Goal: Task Accomplishment & Management: Manage account settings

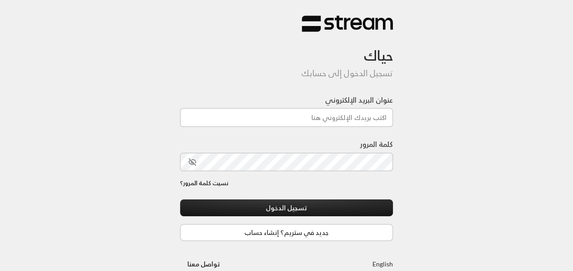
type input "[EMAIL_ADDRESS][DOMAIN_NAME]"
click at [235, 193] on div at bounding box center [311, 223] width 187 height 104
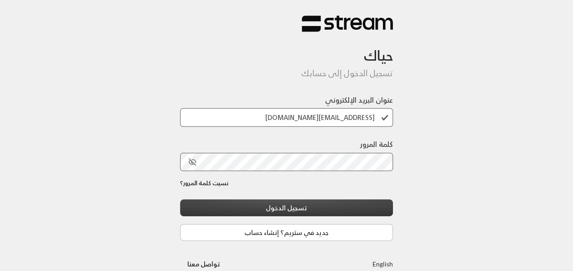
click at [268, 203] on button "تسجيل الدخول" at bounding box center [286, 207] width 213 height 17
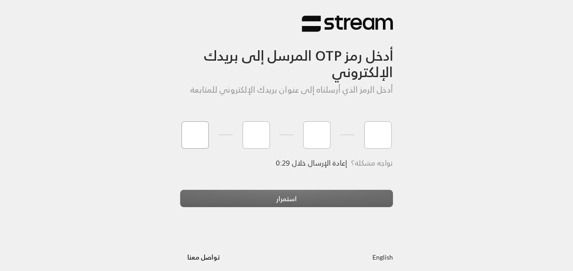
type input "0"
type input "1"
type input "0"
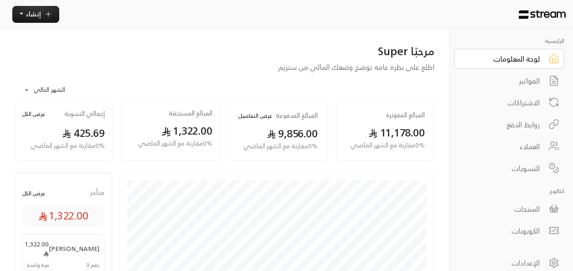
click at [528, 82] on div "الفواتير" at bounding box center [502, 80] width 73 height 11
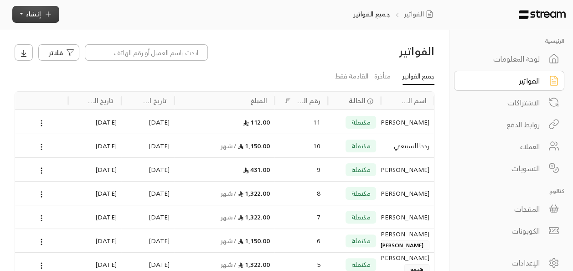
click at [35, 13] on span "إنشاء" at bounding box center [33, 13] width 15 height 11
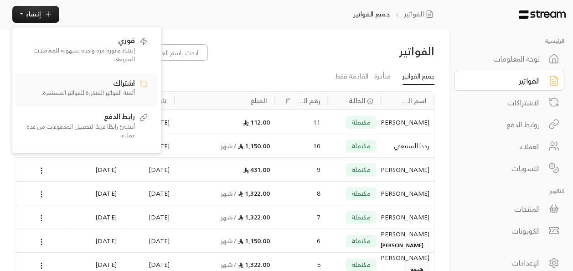
click at [128, 86] on span "اشتراك" at bounding box center [124, 82] width 22 height 9
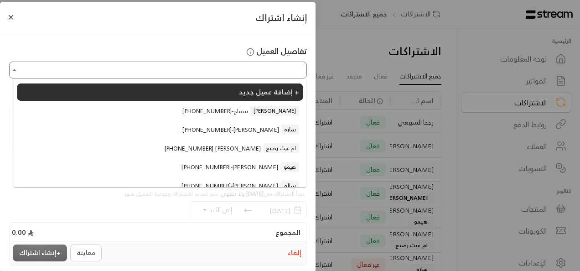
click at [233, 73] on input "اختر العميل" at bounding box center [157, 70] width 295 height 14
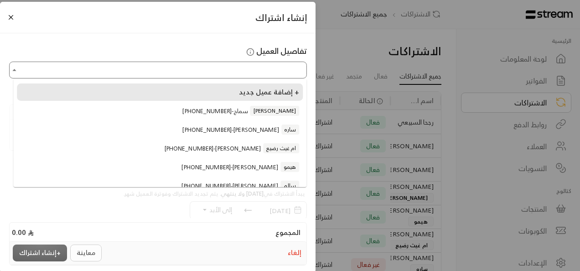
click at [249, 90] on span "إضافة عميل جديد +" at bounding box center [269, 92] width 60 height 12
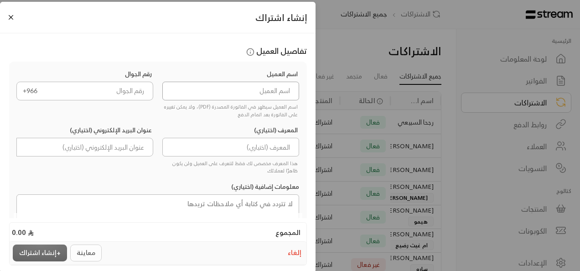
click at [255, 93] on input at bounding box center [230, 91] width 137 height 19
type input "u"
type input "s"
drag, startPoint x: 283, startPoint y: 92, endPoint x: 252, endPoint y: 93, distance: 31.0
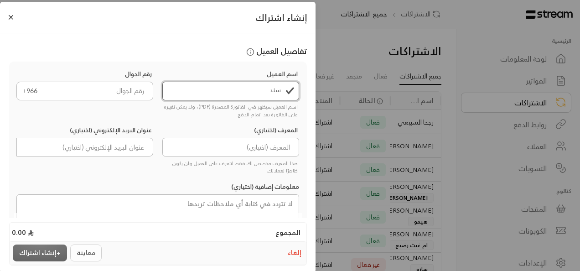
click at [252, 93] on input "سند" at bounding box center [230, 91] width 137 height 19
click at [128, 92] on input "tel" at bounding box center [98, 91] width 110 height 19
drag, startPoint x: 281, startPoint y: 90, endPoint x: 232, endPoint y: 92, distance: 48.8
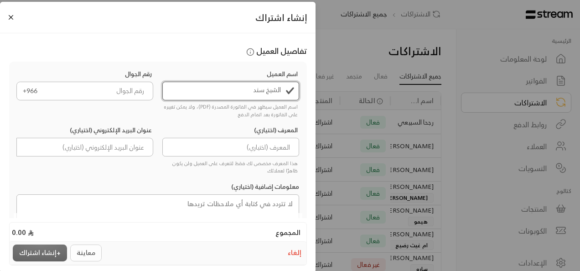
click at [232, 92] on input "الشيخ سند" at bounding box center [230, 91] width 137 height 19
type input "[PERSON_NAME]"
paste input "564045412"
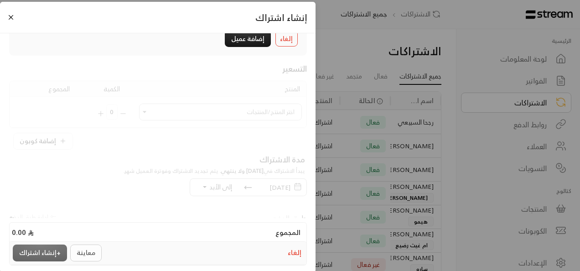
scroll to position [156, 0]
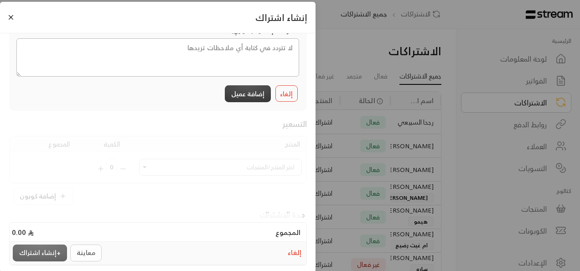
type input "564045412"
click at [255, 93] on button "إضافة عميل" at bounding box center [248, 93] width 46 height 17
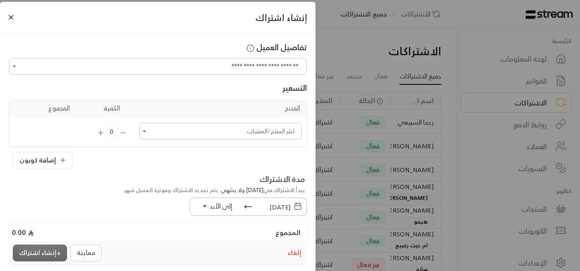
scroll to position [3, 0]
click at [231, 136] on input "اختر العميل" at bounding box center [220, 132] width 160 height 14
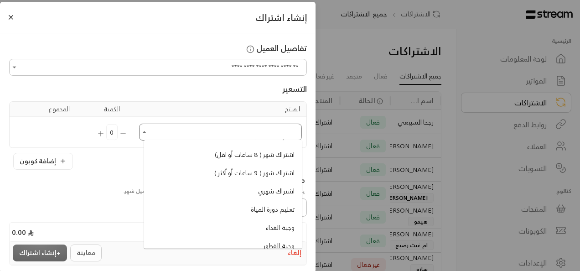
scroll to position [190, 0]
click at [270, 193] on span "اشتراك شهري" at bounding box center [276, 190] width 36 height 10
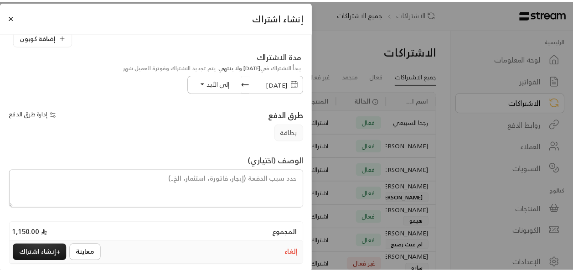
scroll to position [158, 0]
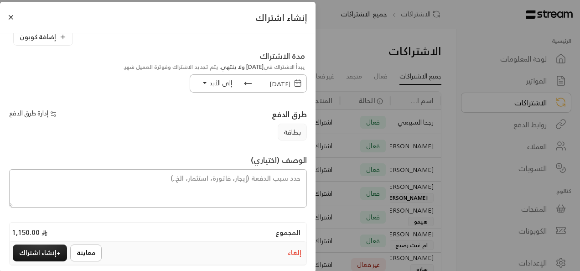
click at [269, 80] on span "[DATE]" at bounding box center [279, 83] width 21 height 11
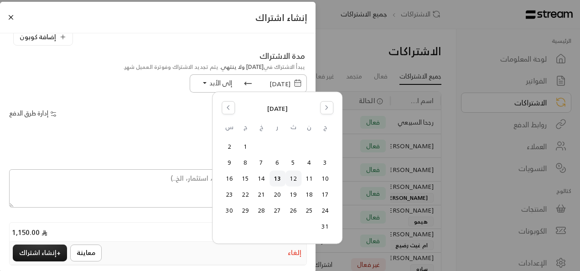
click at [293, 180] on button "12" at bounding box center [293, 178] width 15 height 15
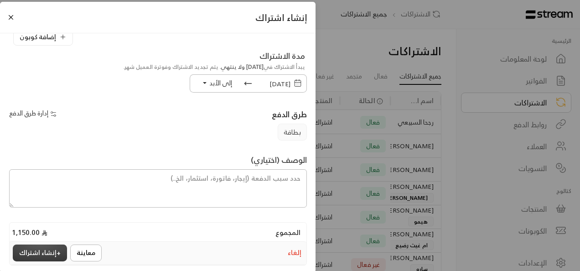
click at [50, 256] on button "+ إنشاء اشتراك" at bounding box center [40, 252] width 54 height 17
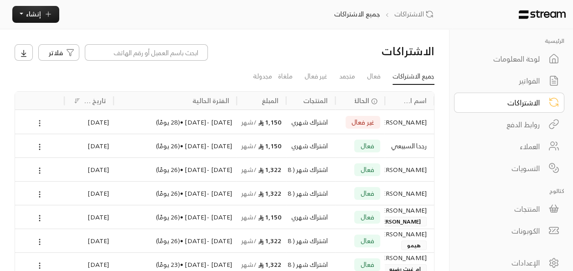
click at [40, 123] on circle at bounding box center [39, 123] width 1 height 1
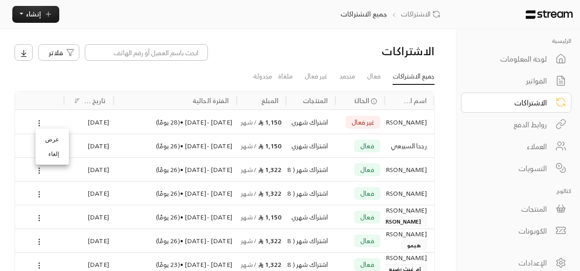
click at [50, 139] on link "عرض" at bounding box center [52, 139] width 29 height 15
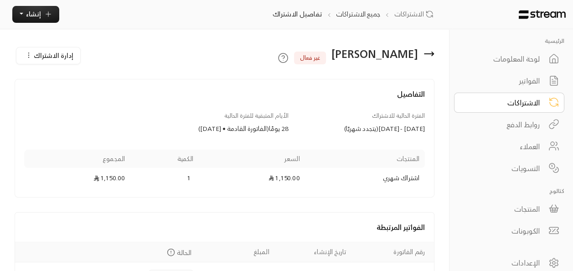
scroll to position [60, 0]
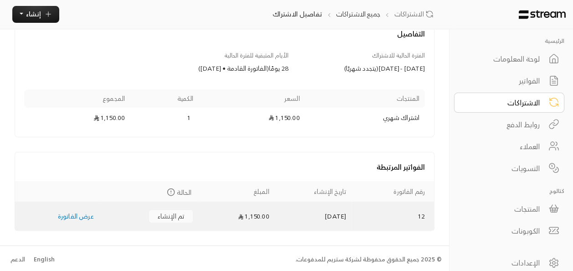
click at [82, 213] on link "عرض الفاتورة" at bounding box center [76, 215] width 36 height 11
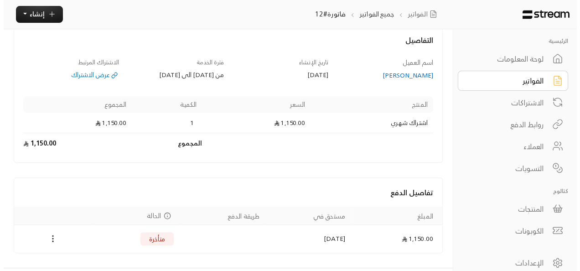
scroll to position [73, 0]
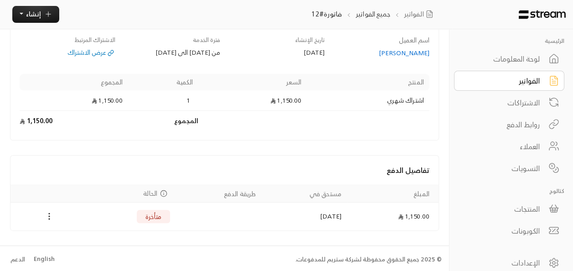
click at [51, 214] on icon "Payments" at bounding box center [49, 215] width 9 height 9
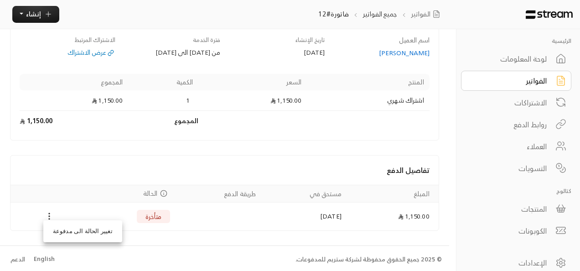
click at [79, 229] on li "تغيير الحالة الى مدفوعة" at bounding box center [83, 231] width 74 height 15
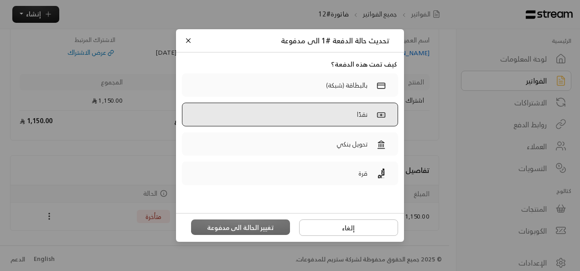
click at [349, 116] on label "نقدًا" at bounding box center [290, 115] width 216 height 24
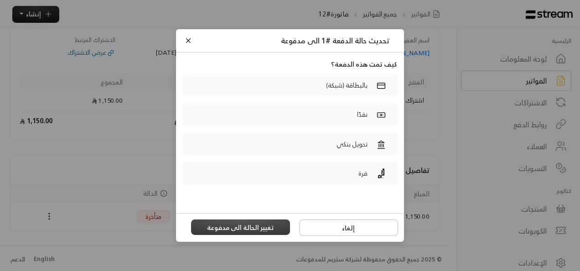
click at [260, 225] on button "تغيير الحالة الى مدفوعة" at bounding box center [240, 226] width 99 height 15
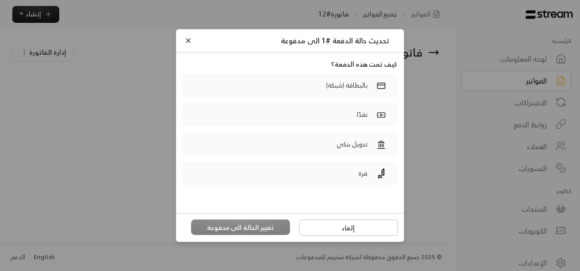
scroll to position [0, 0]
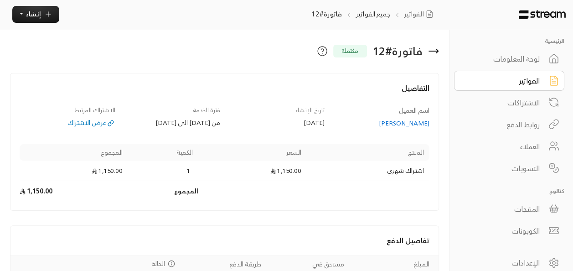
click at [530, 64] on div "لوحة المعلومات" at bounding box center [502, 58] width 73 height 11
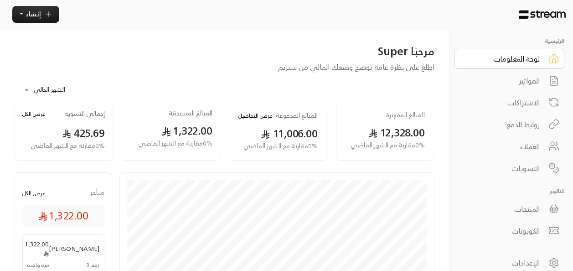
click at [533, 79] on div "الفواتير" at bounding box center [502, 80] width 73 height 11
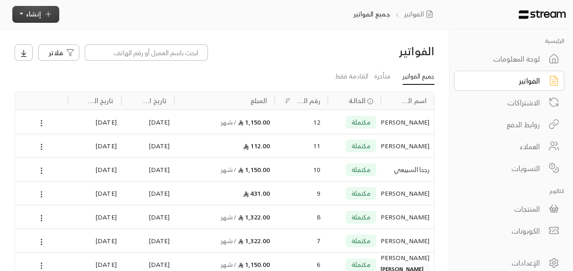
click at [40, 15] on span "إنشاء" at bounding box center [33, 13] width 15 height 11
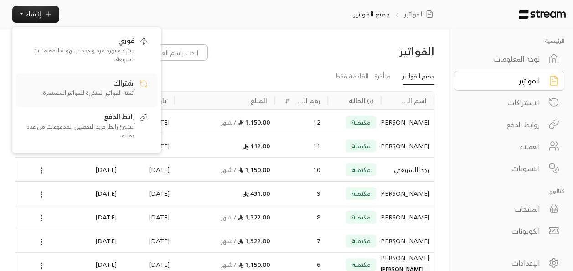
click at [131, 90] on p "أتمتة الفواتير المتكررة للفواتير المستمرة." at bounding box center [78, 92] width 114 height 9
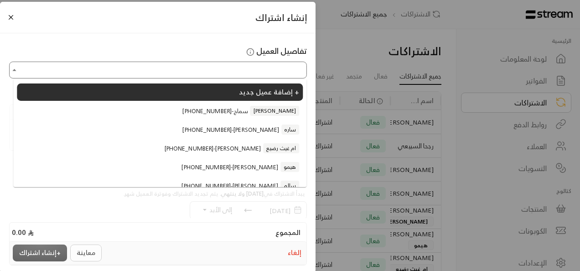
click at [268, 71] on input "اختر العميل" at bounding box center [157, 70] width 295 height 14
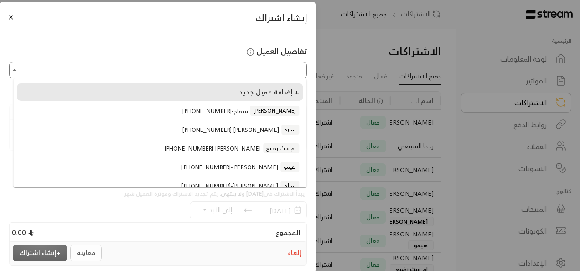
click at [267, 92] on span "إضافة عميل جديد +" at bounding box center [269, 92] width 60 height 12
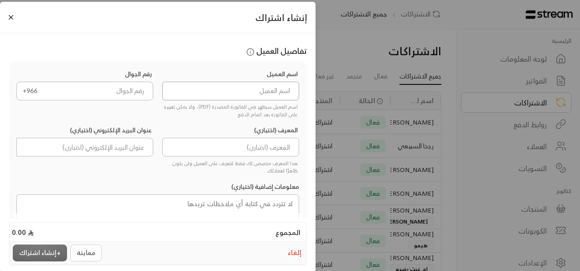
click at [255, 92] on input at bounding box center [230, 91] width 137 height 19
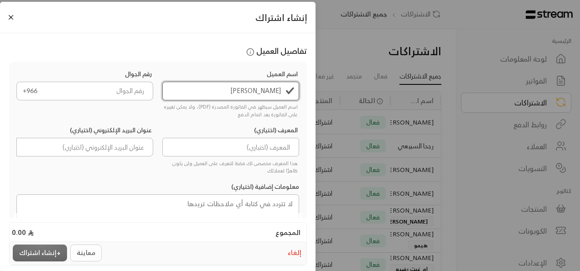
type input "[PERSON_NAME]"
click at [128, 94] on input "tel" at bounding box center [98, 91] width 110 height 19
paste input "562362648"
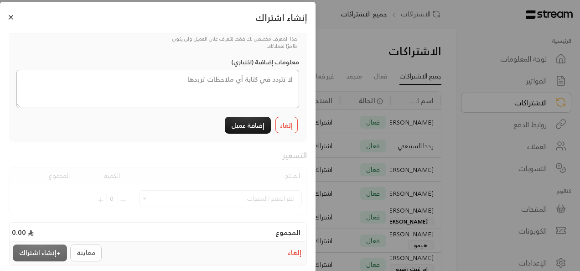
scroll to position [125, 0]
type input "562362648"
click at [257, 129] on button "إضافة عميل" at bounding box center [248, 124] width 46 height 17
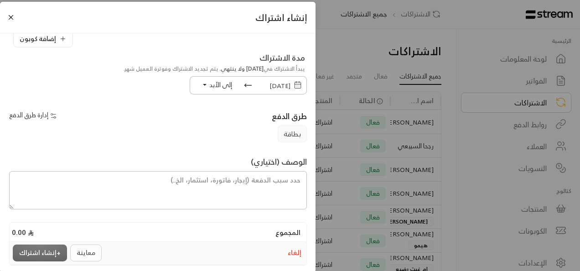
click at [276, 82] on span "[DATE]" at bounding box center [279, 85] width 21 height 11
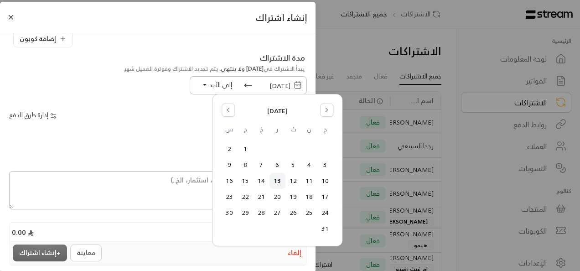
click at [184, 156] on div "الوصف (اختياري)" at bounding box center [158, 182] width 307 height 53
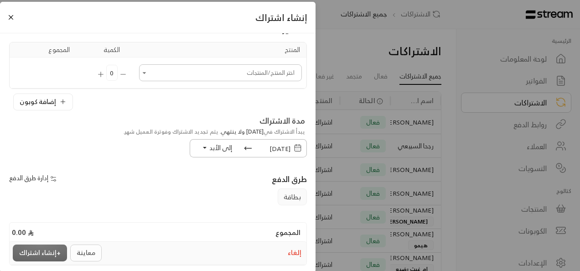
scroll to position [62, 0]
click at [264, 73] on input "اختر العميل" at bounding box center [220, 72] width 160 height 14
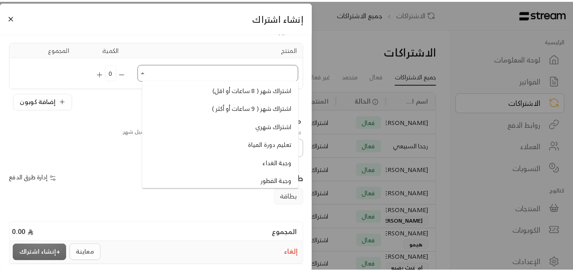
scroll to position [201, 0]
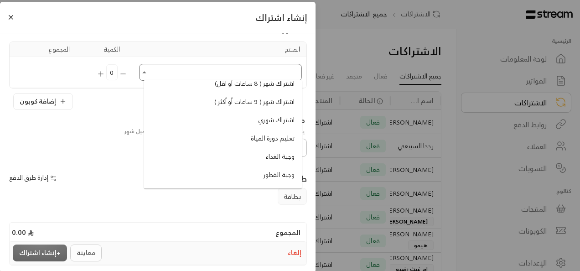
click at [281, 124] on span "اشتراك شهري" at bounding box center [276, 120] width 36 height 10
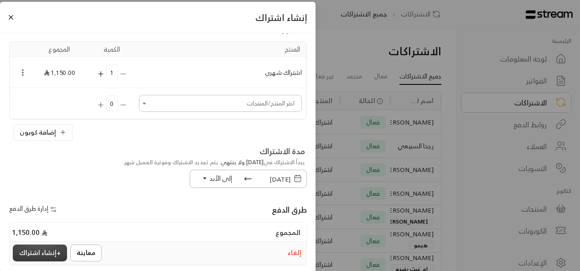
click at [44, 257] on button "+ إنشاء اشتراك" at bounding box center [40, 252] width 54 height 17
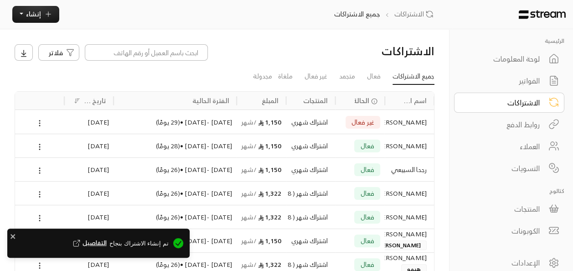
click at [524, 57] on div "لوحة المعلومات" at bounding box center [502, 58] width 73 height 11
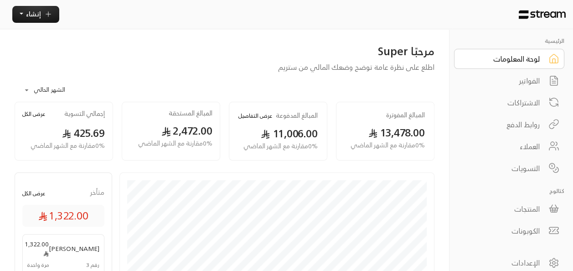
click at [529, 80] on div "الفواتير" at bounding box center [502, 80] width 73 height 11
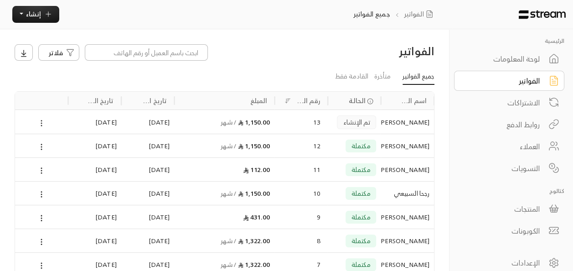
click at [42, 120] on icon at bounding box center [41, 123] width 8 height 8
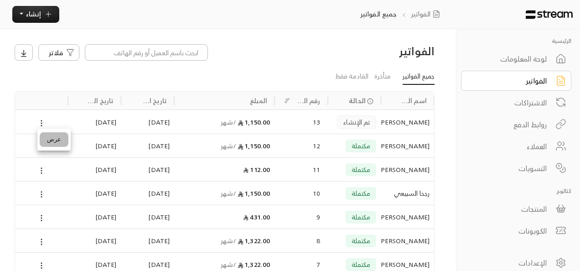
click at [55, 136] on li "عرض" at bounding box center [54, 139] width 29 height 15
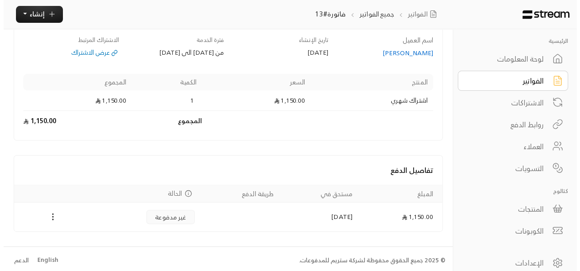
scroll to position [73, 0]
click at [48, 215] on icon "Payments" at bounding box center [49, 215] width 9 height 9
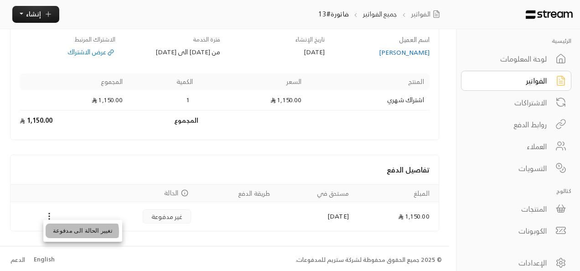
click at [82, 232] on li "تغيير الحالة الى مدفوعة" at bounding box center [83, 230] width 74 height 15
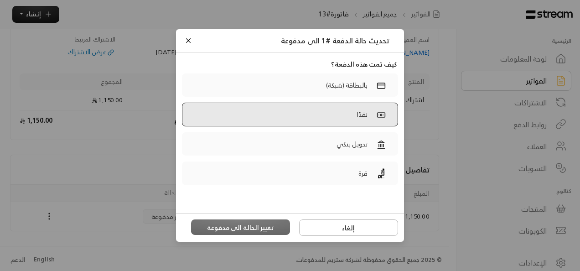
click at [360, 103] on label "نقدًا" at bounding box center [290, 115] width 216 height 24
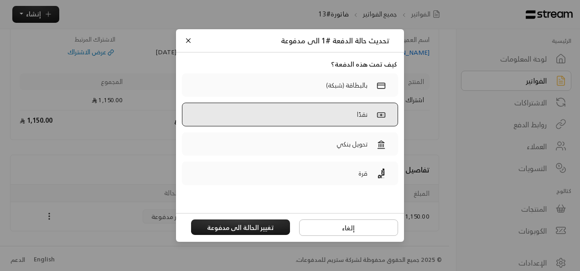
click at [327, 112] on label "نقدًا" at bounding box center [290, 115] width 216 height 24
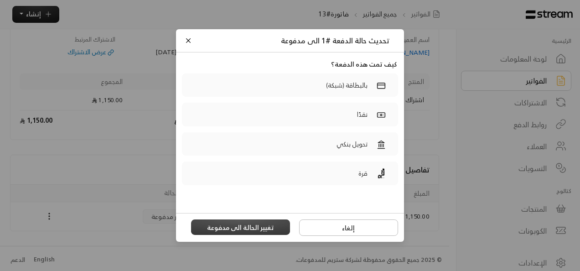
click at [262, 228] on button "تغيير الحالة الى مدفوعة" at bounding box center [240, 226] width 99 height 15
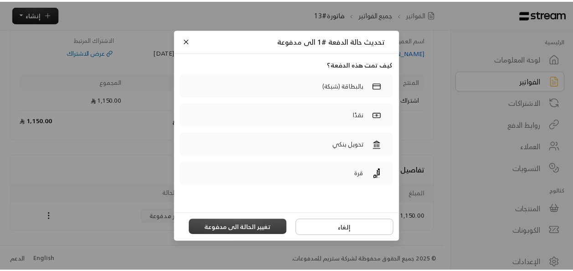
scroll to position [0, 0]
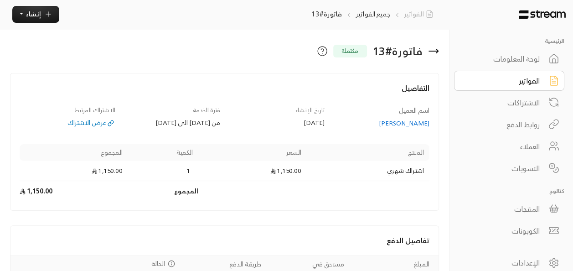
click at [415, 15] on link "الفواتير" at bounding box center [420, 14] width 33 height 10
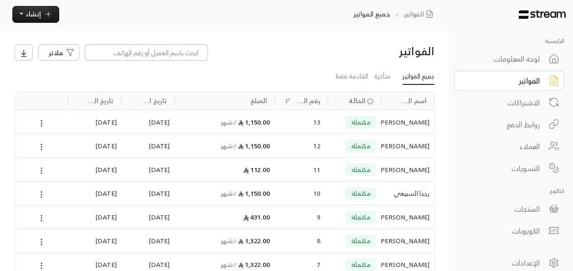
click at [545, 57] on link "لوحة المعلومات" at bounding box center [509, 59] width 110 height 20
